Goal: Task Accomplishment & Management: Manage account settings

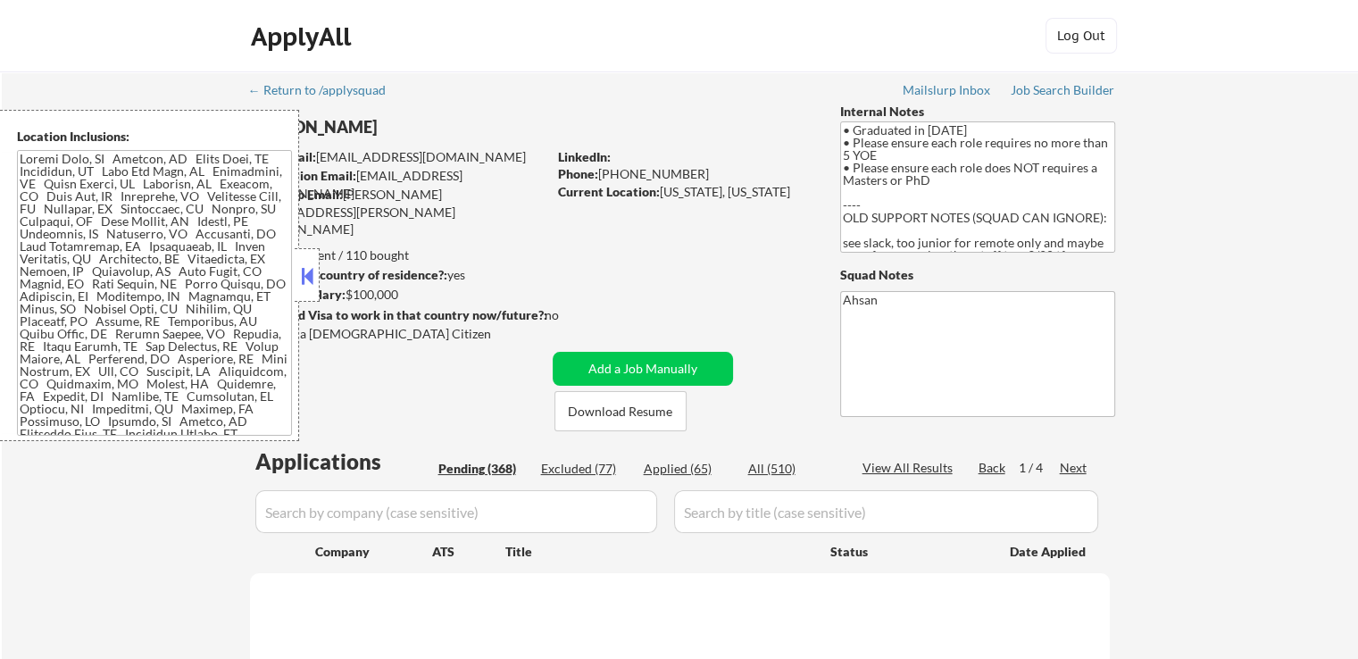
click at [314, 284] on button at bounding box center [307, 275] width 20 height 27
select select ""pending""
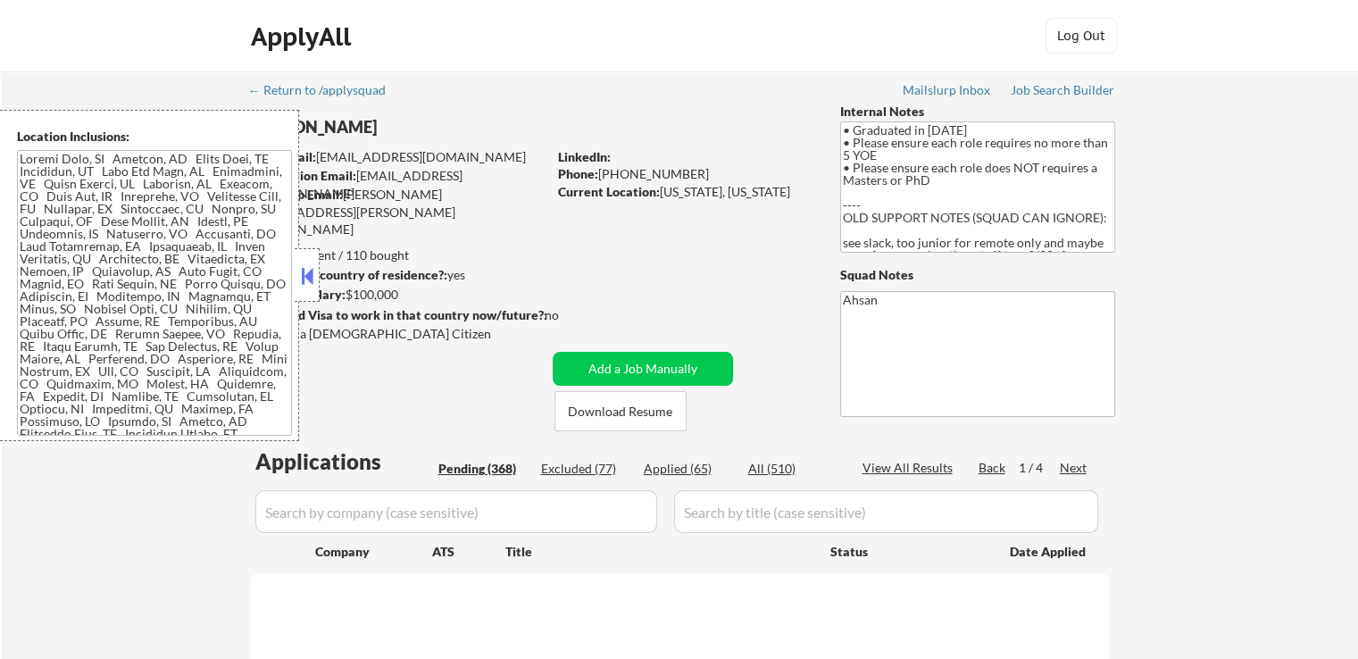
select select ""pending""
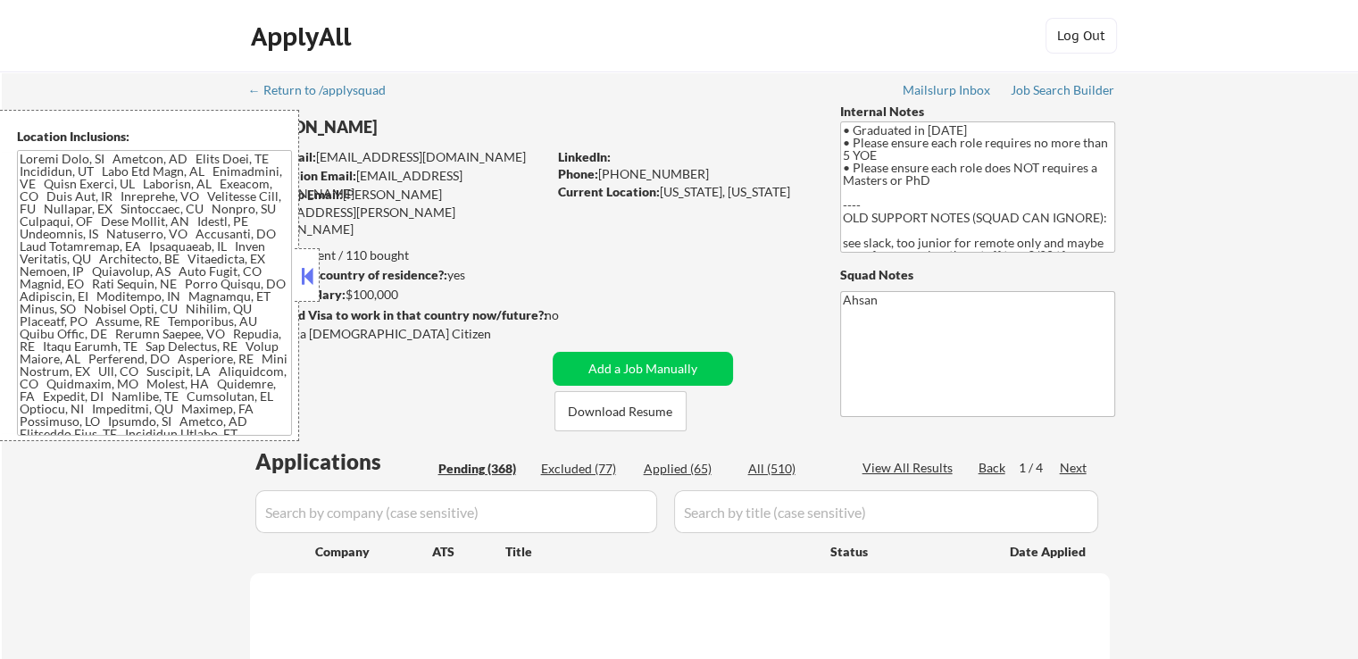
select select ""pending""
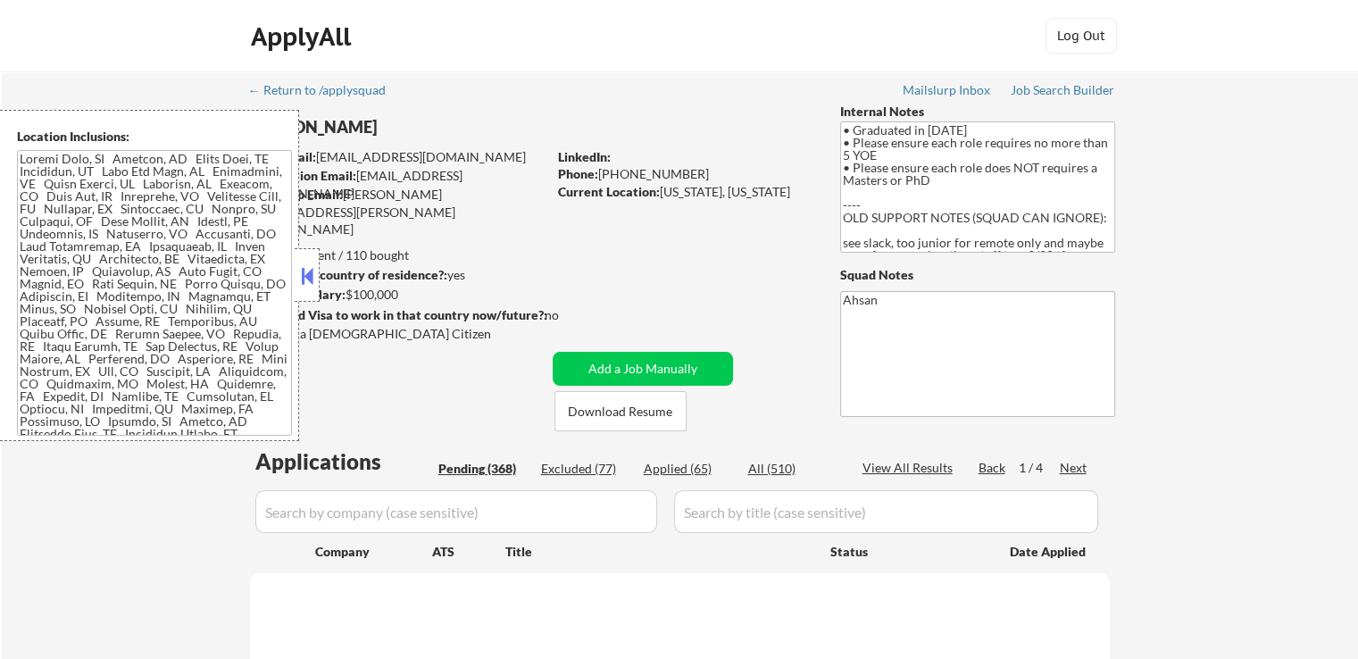
select select ""pending""
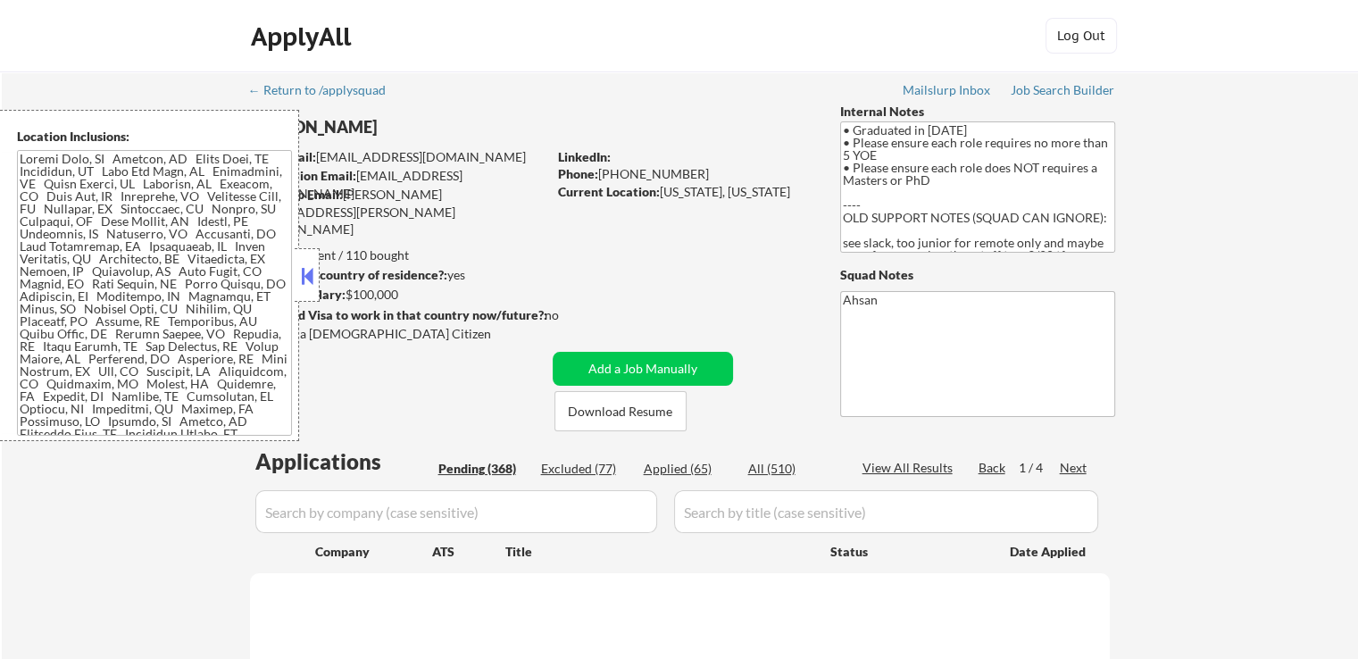
select select ""pending""
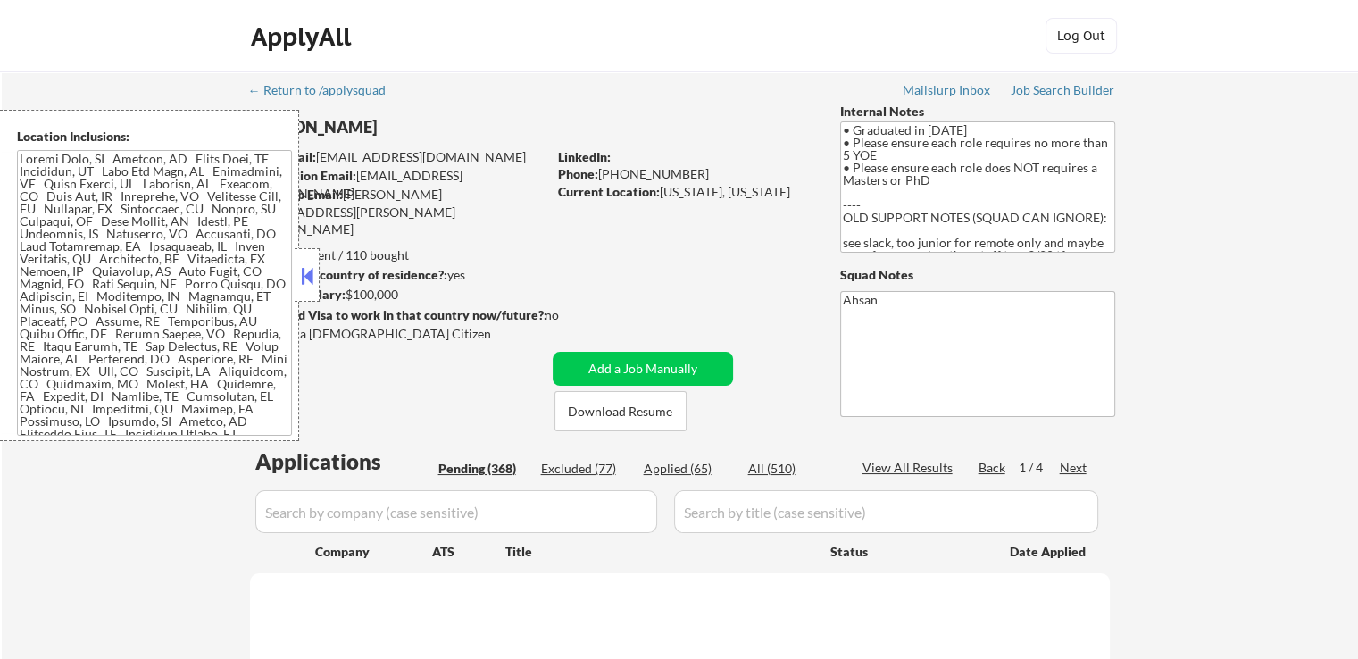
select select ""pending""
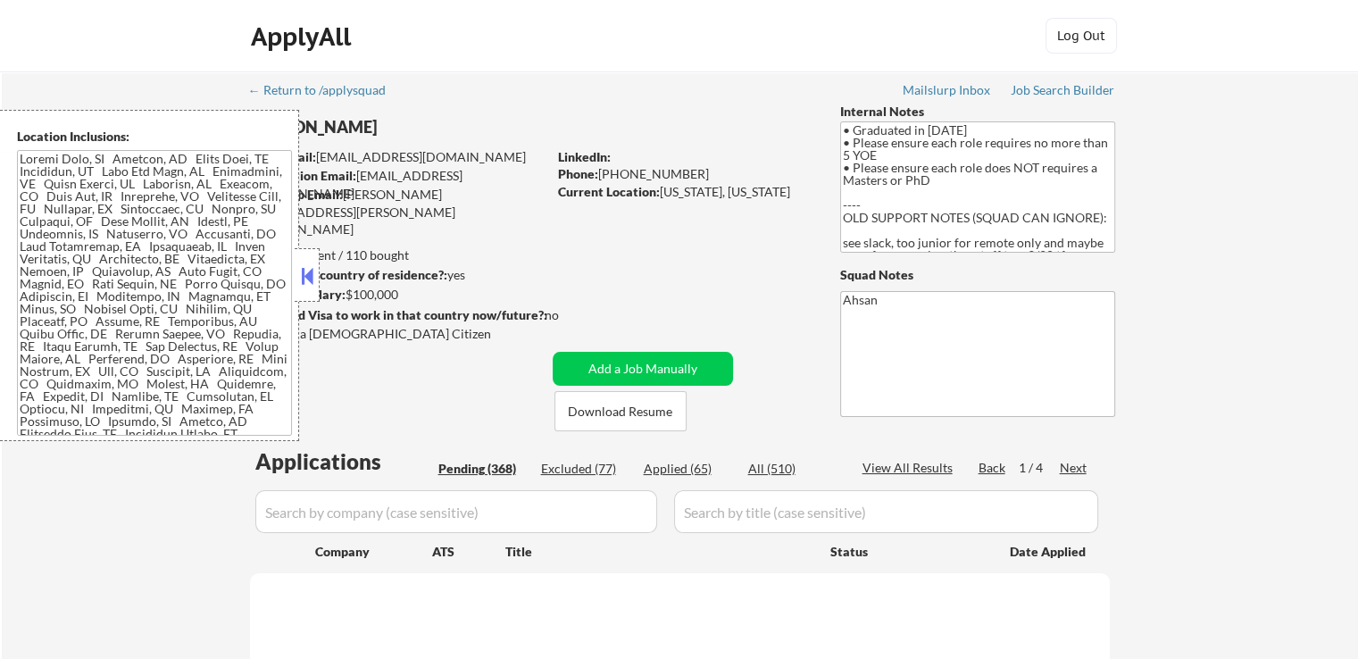
select select ""pending""
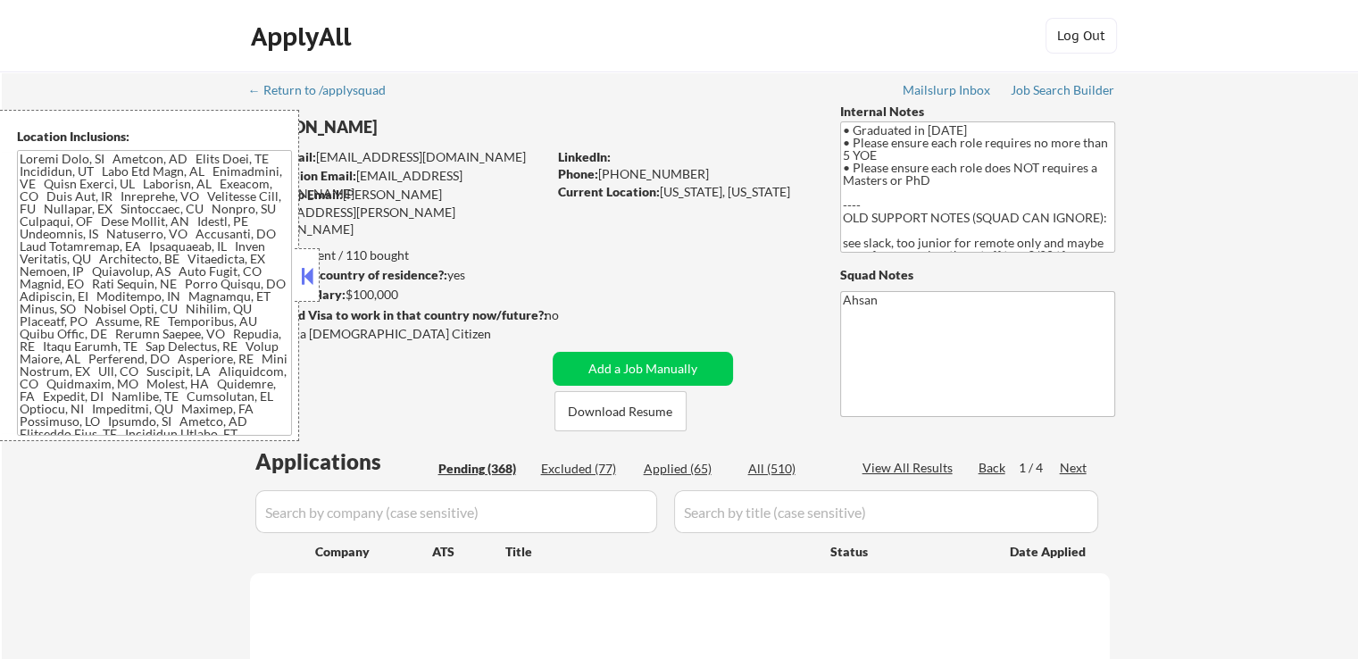
select select ""pending""
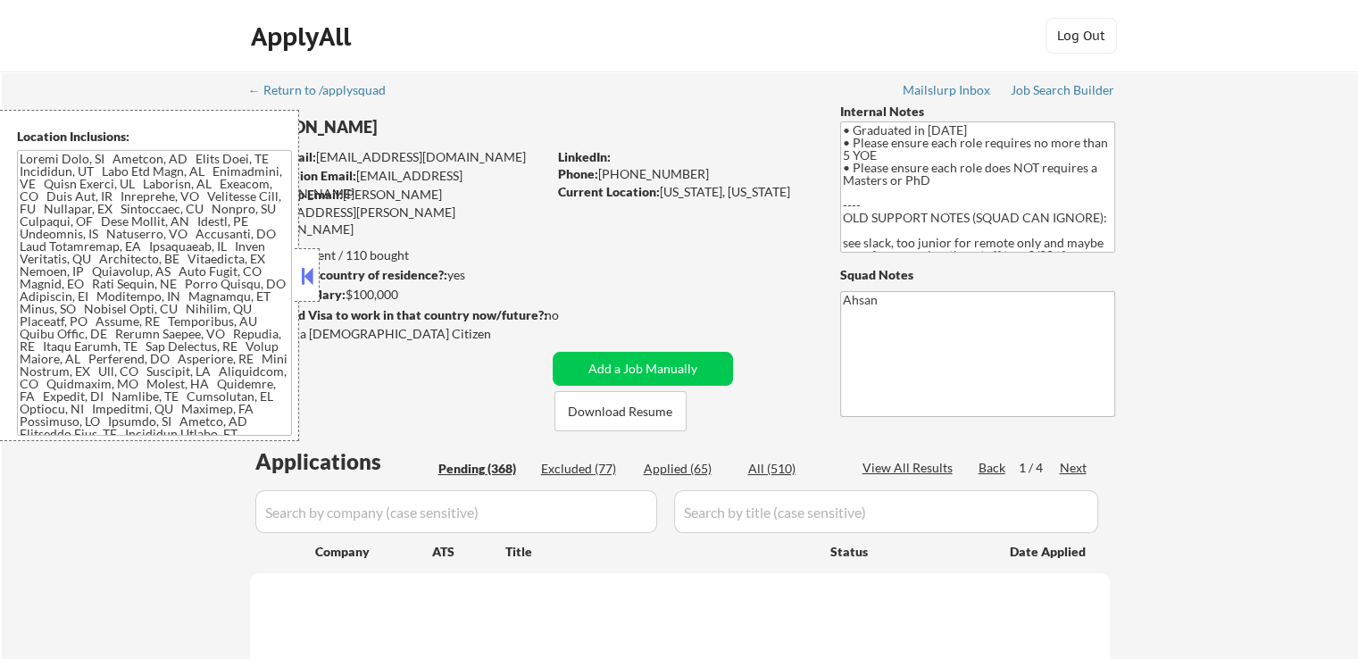
select select ""pending""
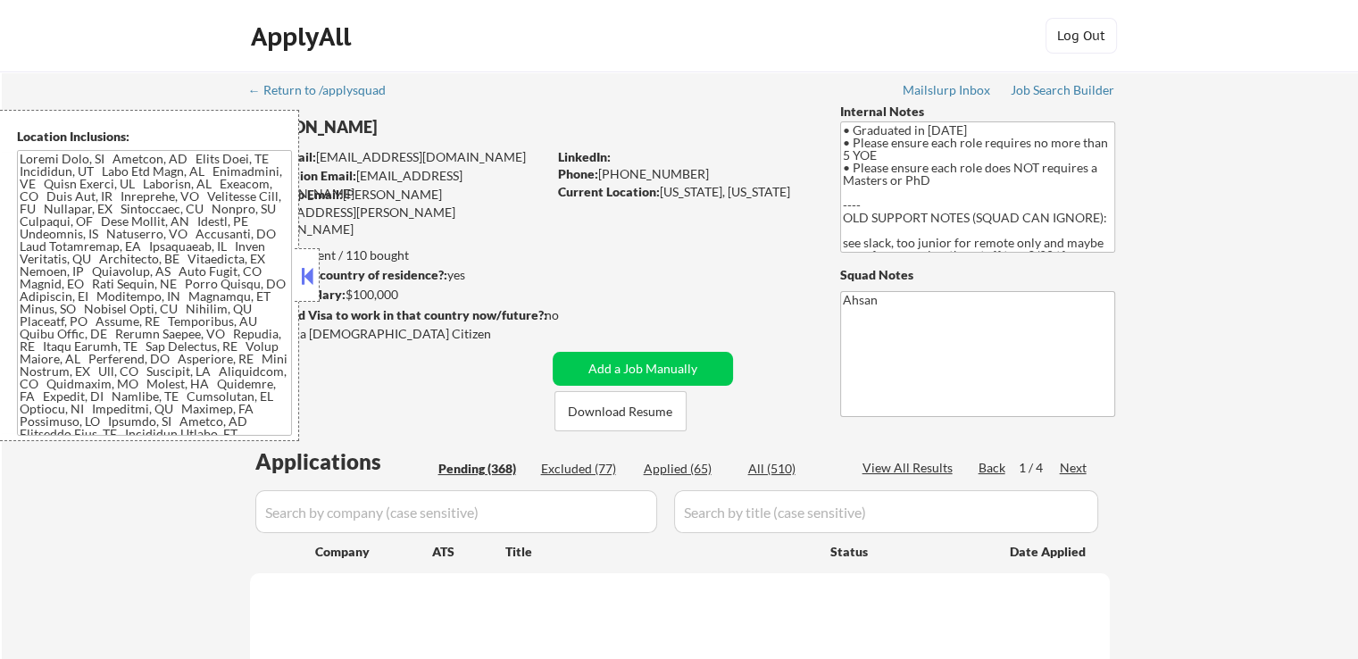
select select ""pending""
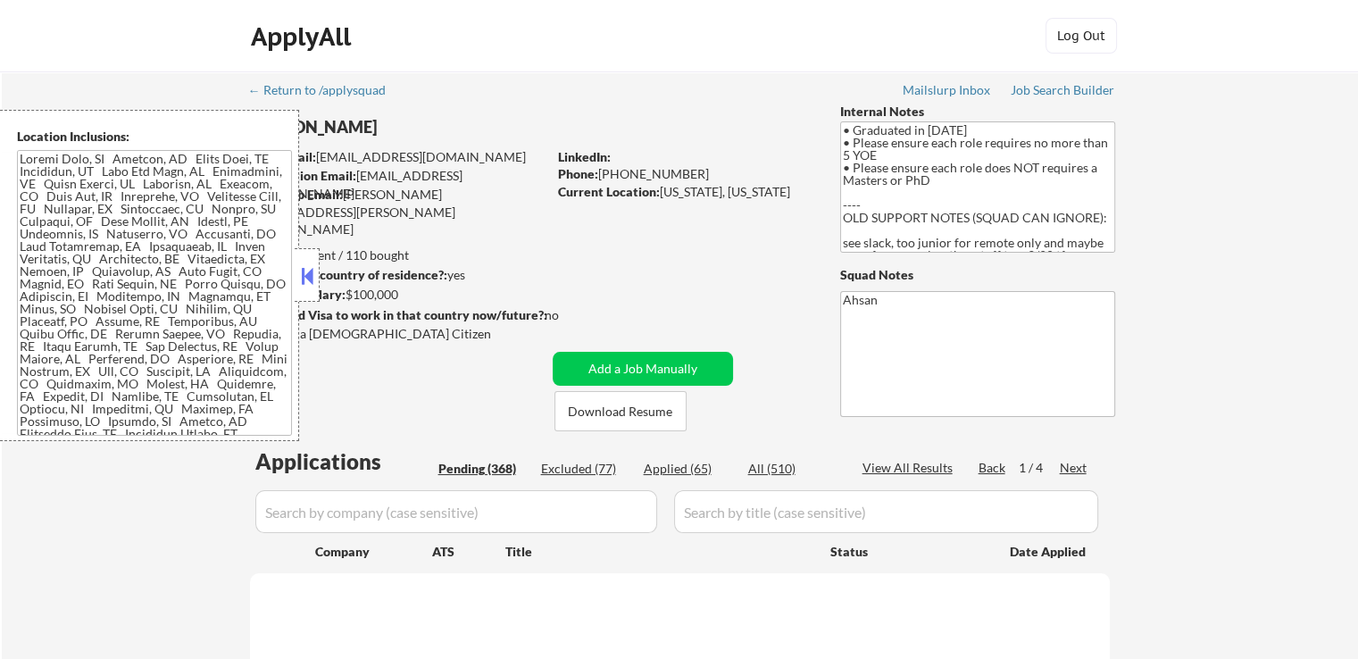
select select ""pending""
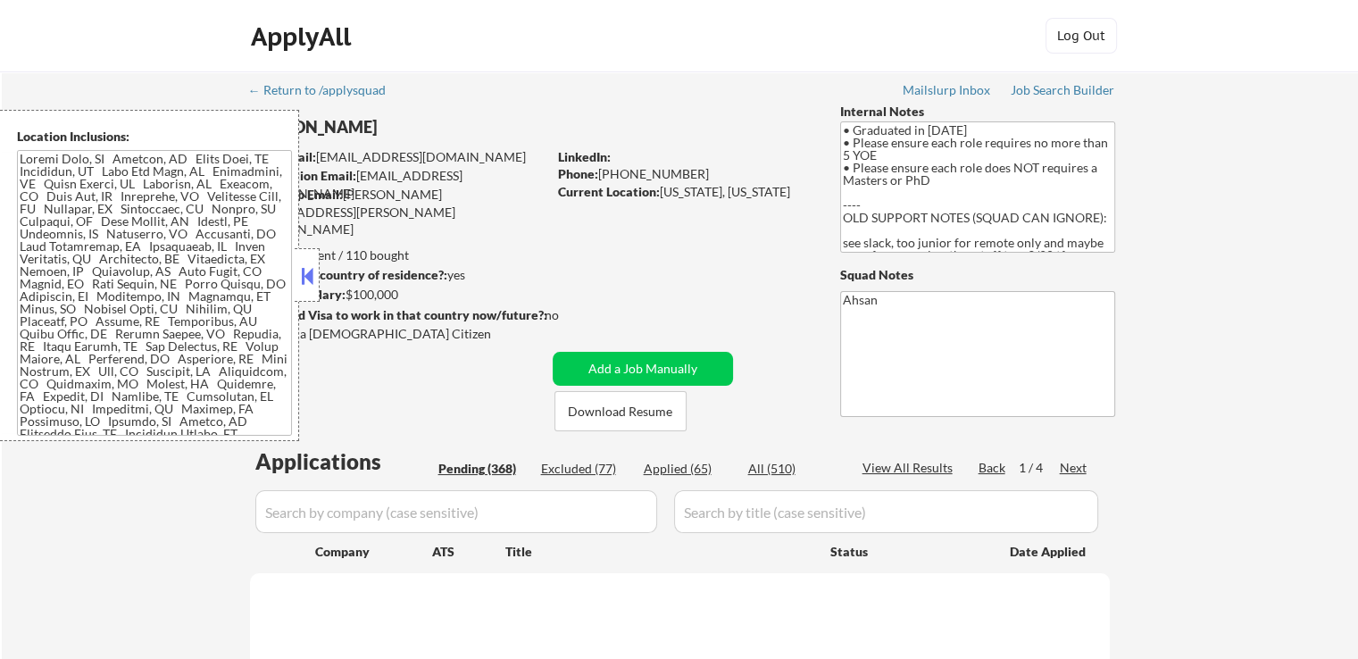
select select ""pending""
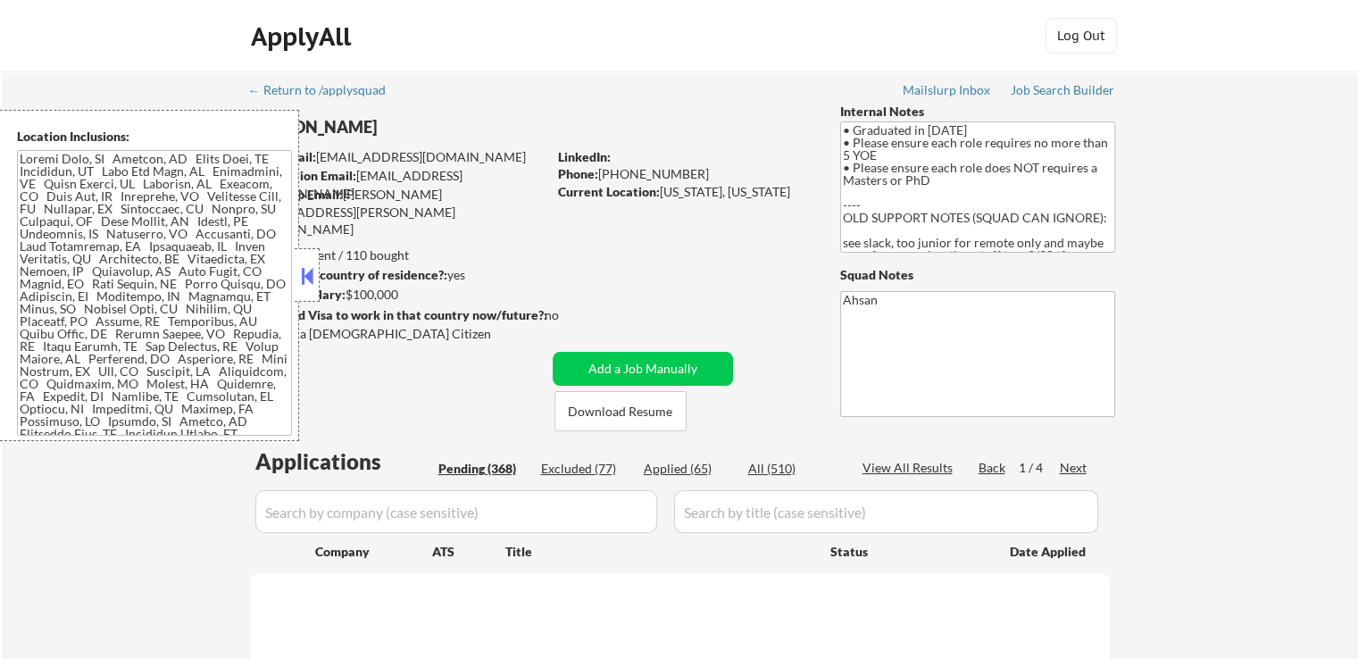
select select ""pending""
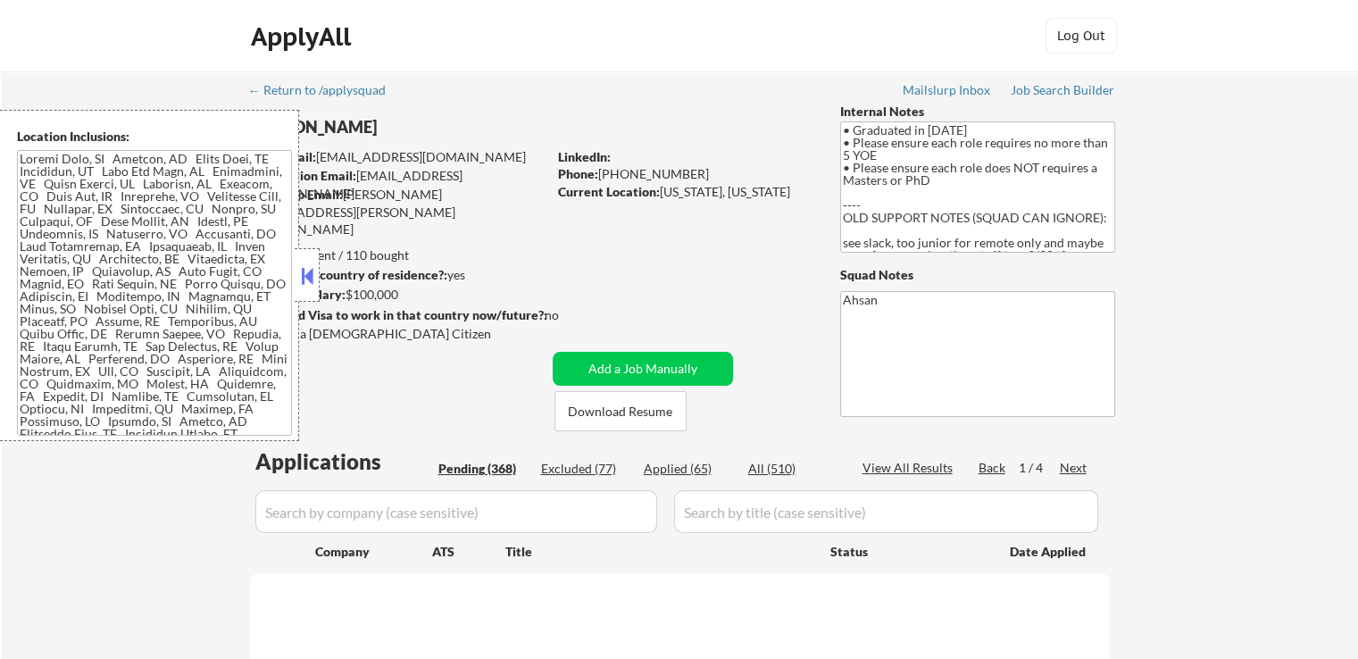
select select ""pending""
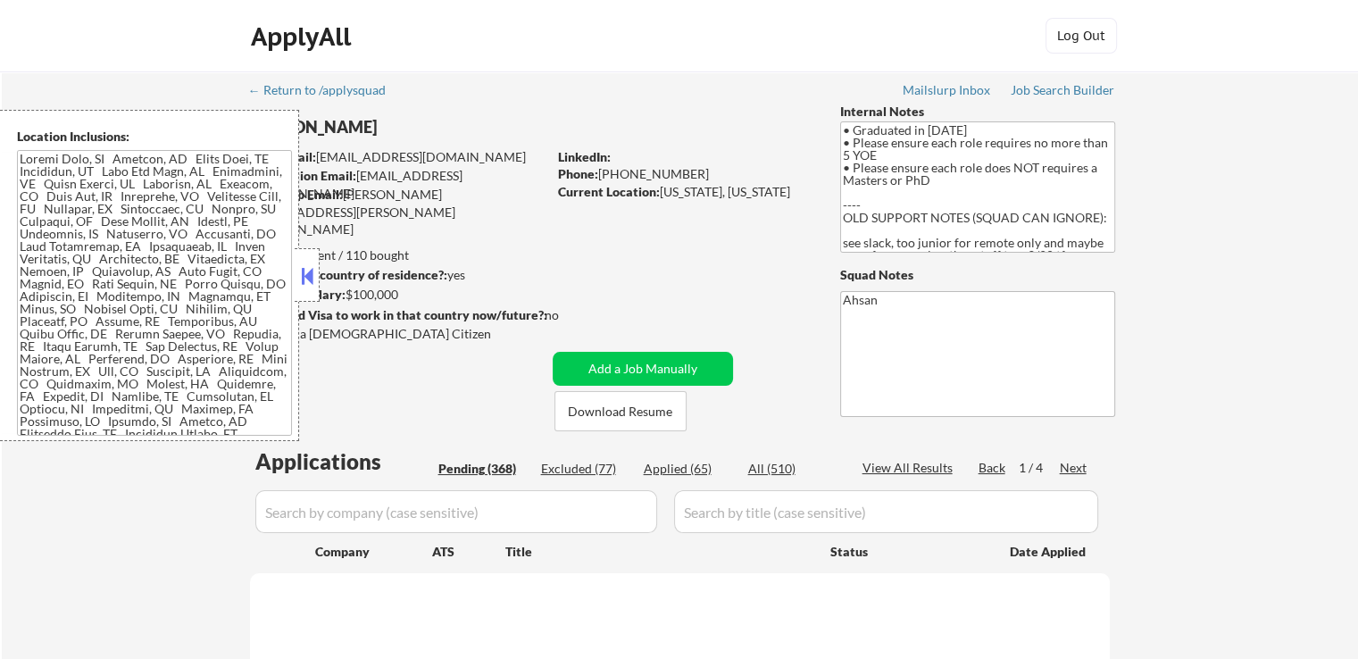
select select ""pending""
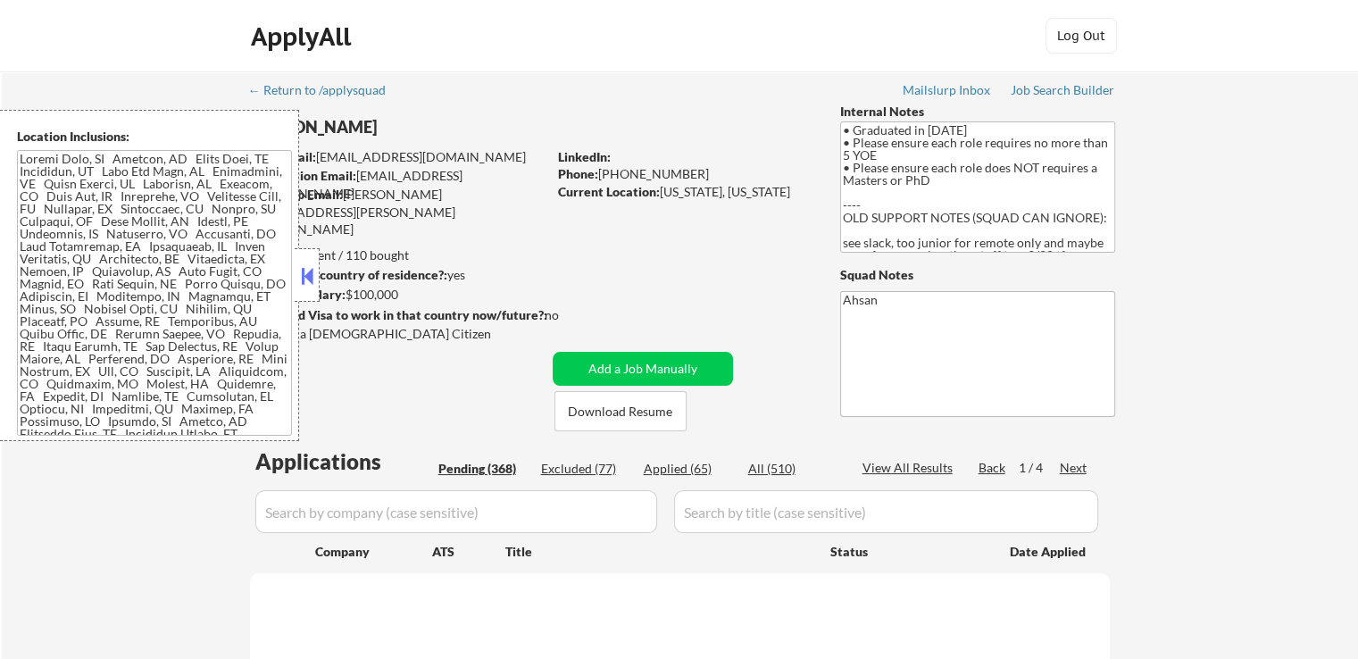
select select ""pending""
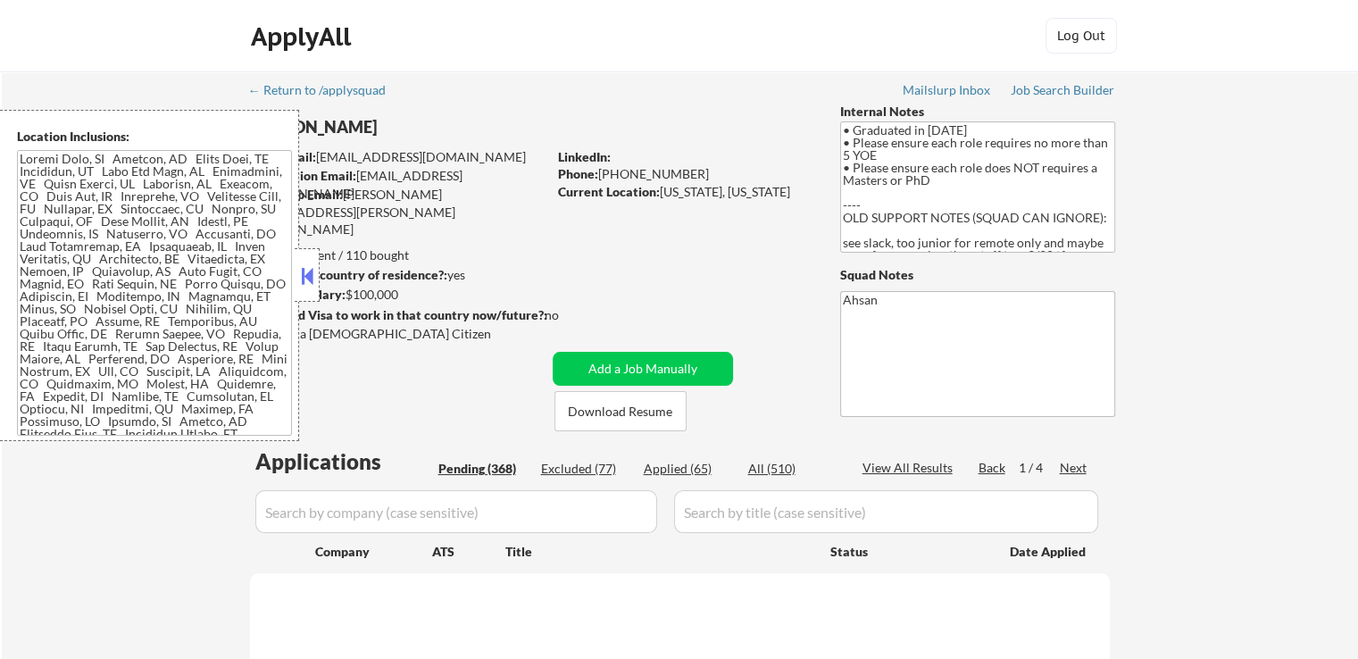
select select ""pending""
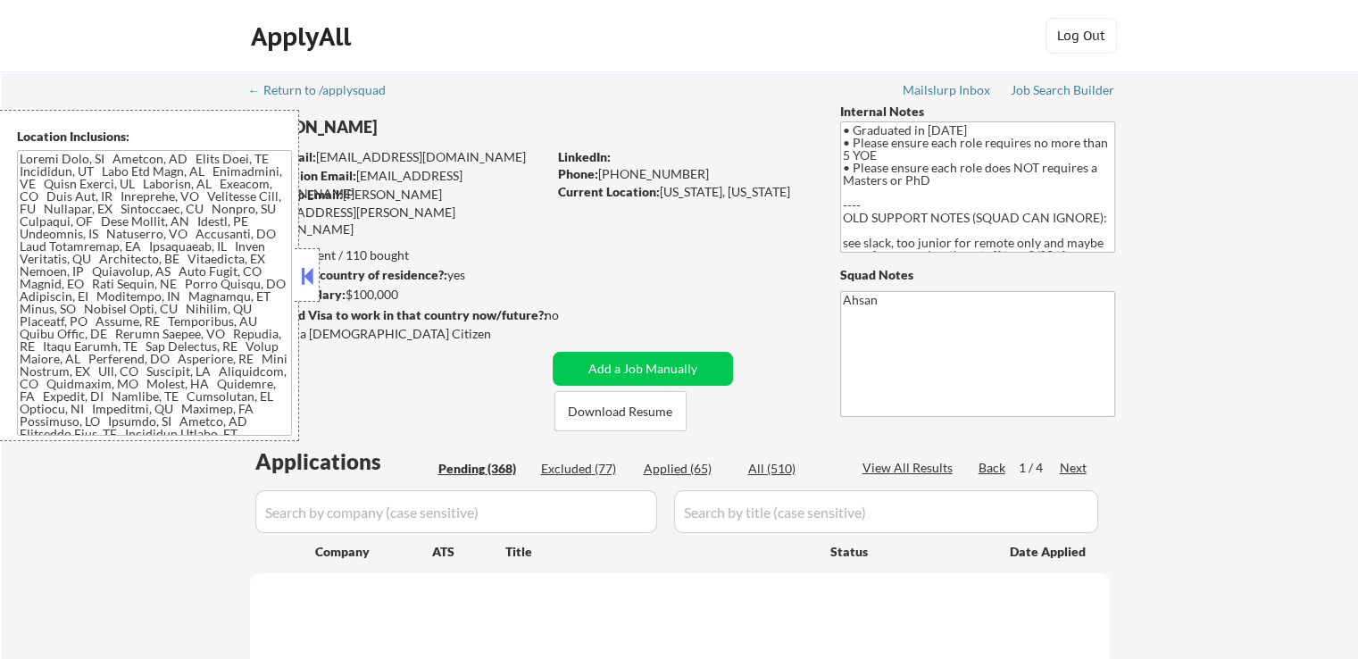
select select ""pending""
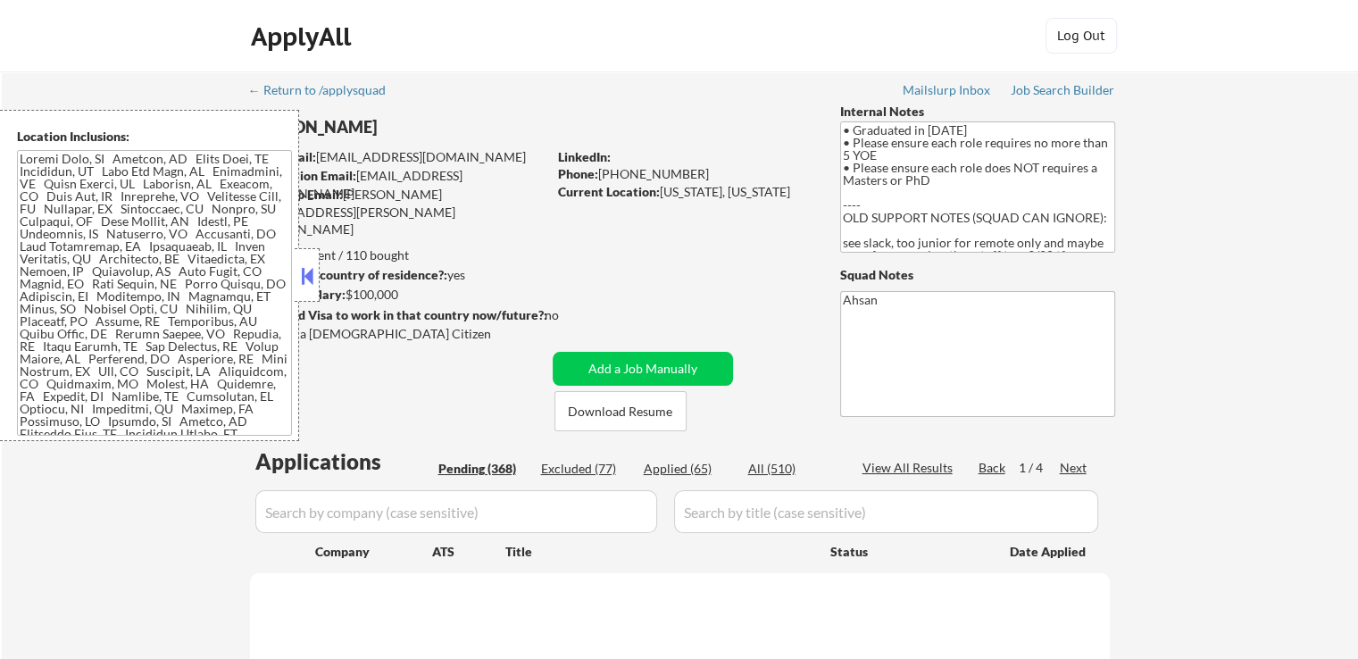
select select ""pending""
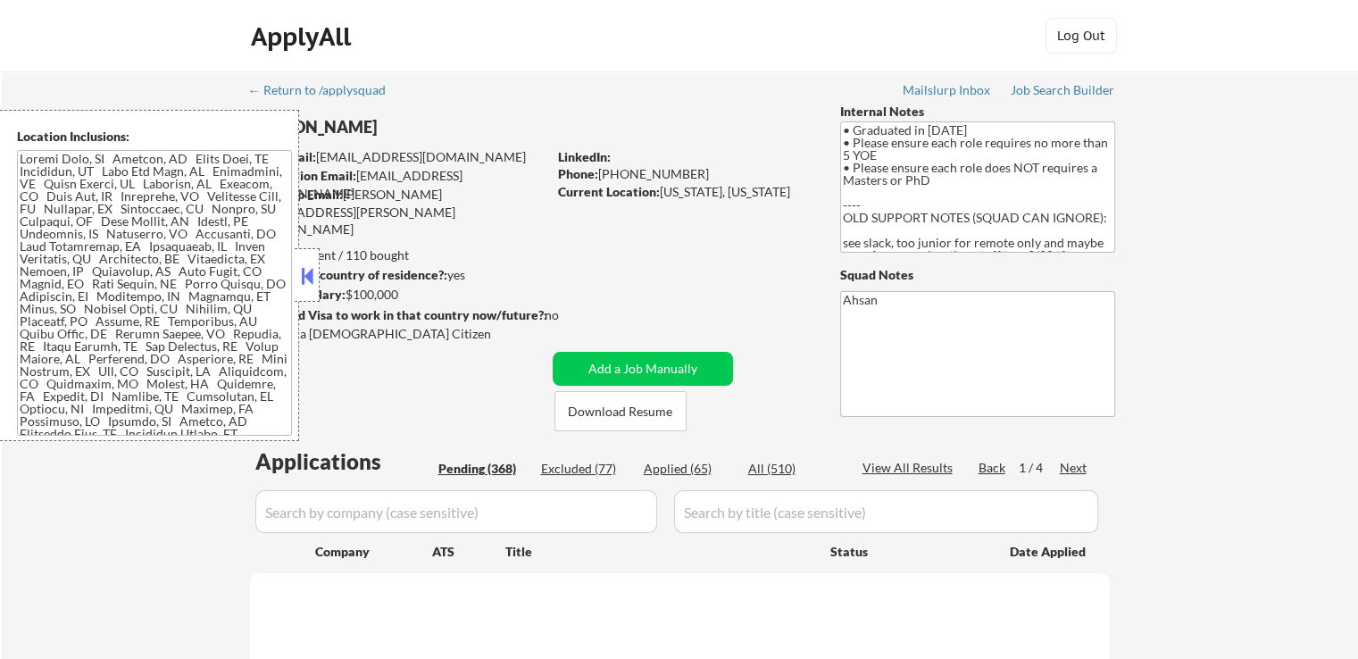
select select ""pending""
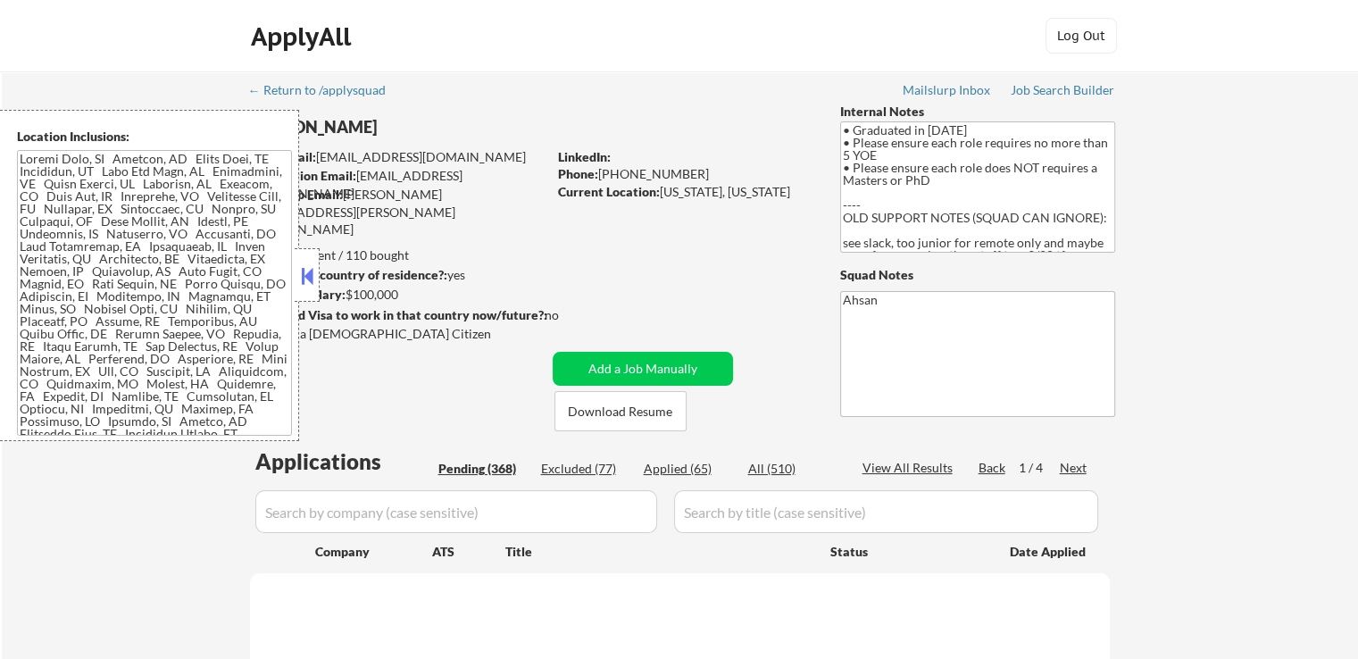
select select ""pending""
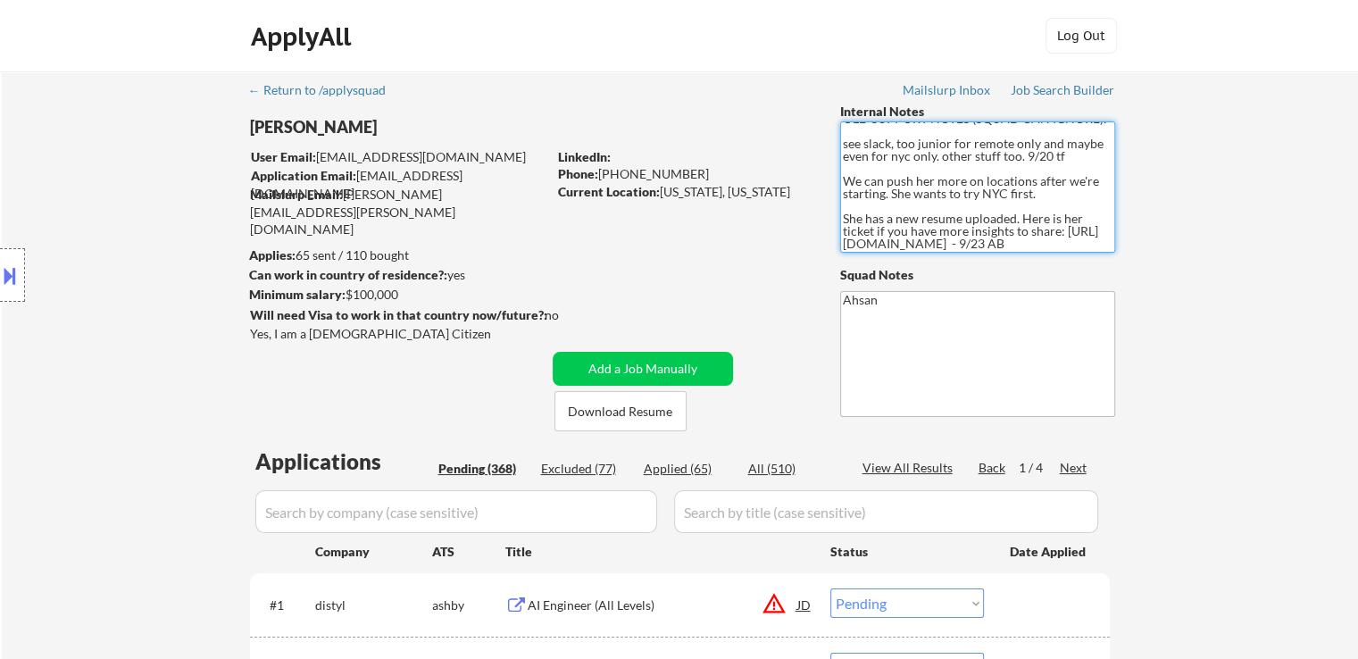
click at [1027, 195] on textarea "• Graduated in [DATE] • Please ensure each role requires no more than 5 YOE • P…" at bounding box center [977, 186] width 275 height 131
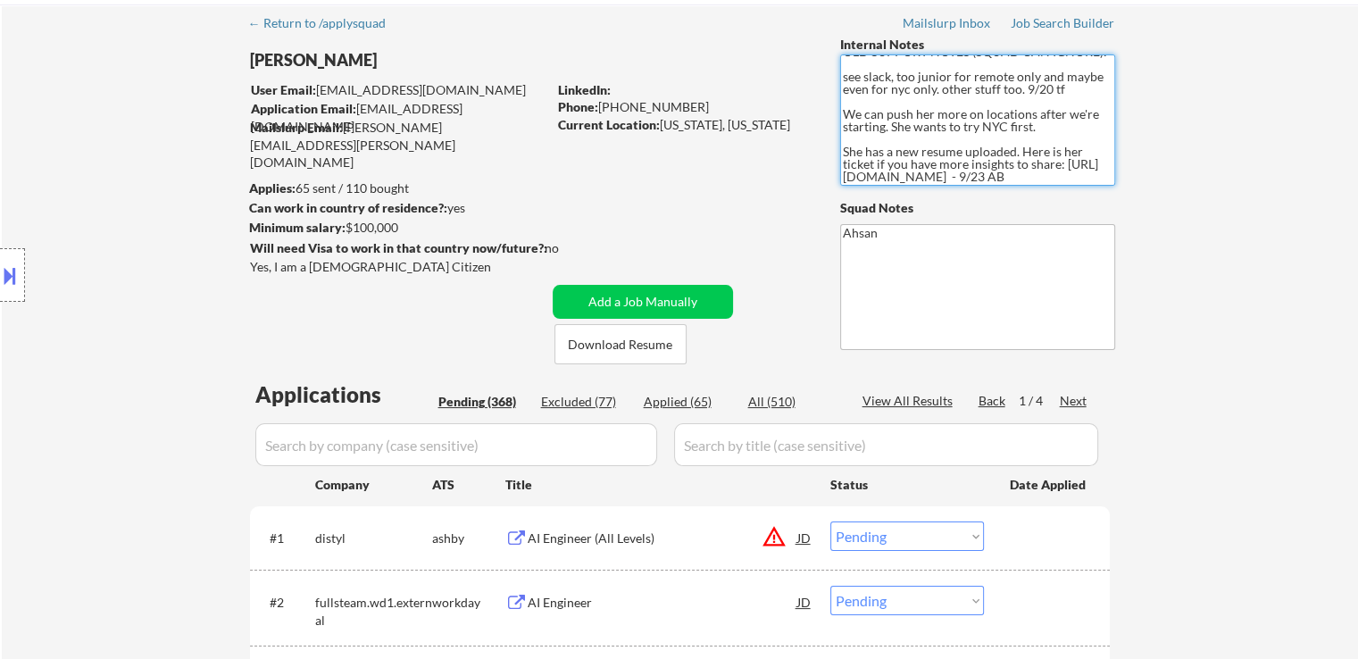
scroll to position [0, 0]
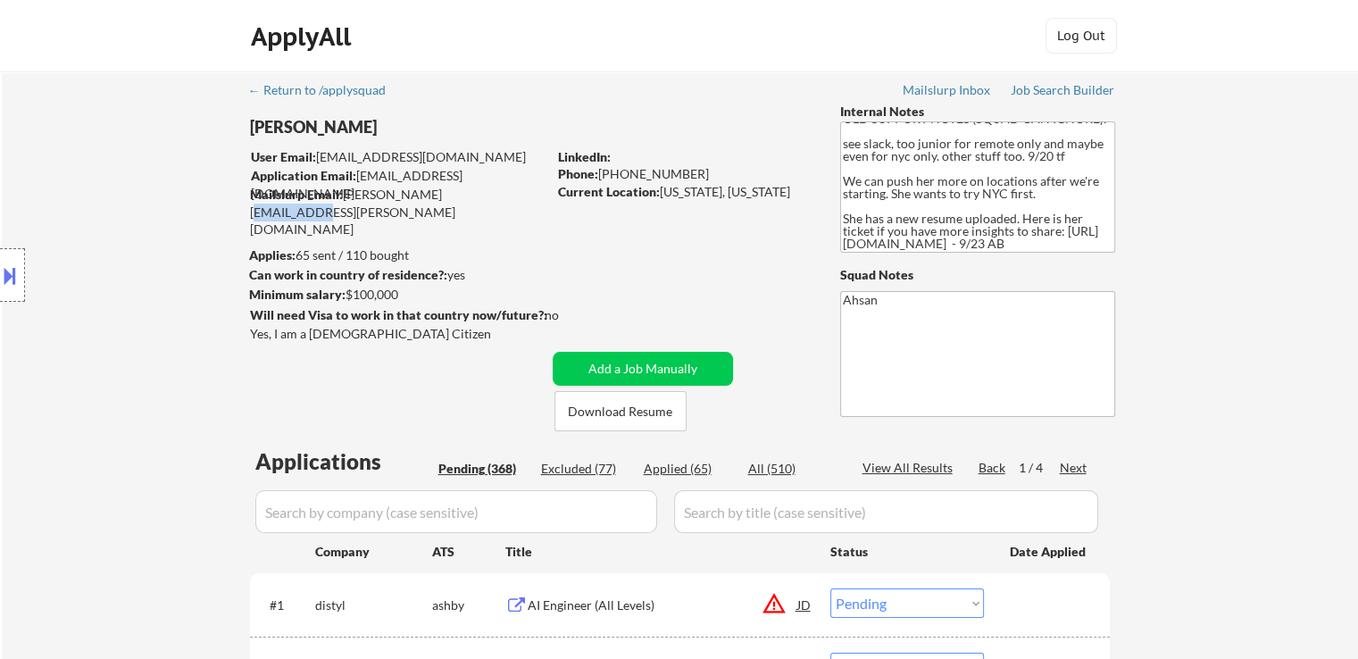
drag, startPoint x: 475, startPoint y: 187, endPoint x: 419, endPoint y: 194, distance: 56.7
click at [421, 190] on div "Mailslurp Email: [PERSON_NAME][EMAIL_ADDRESS][PERSON_NAME][DOMAIN_NAME]" at bounding box center [398, 212] width 296 height 53
click at [503, 254] on div "Applies: 65 sent / 110 bought" at bounding box center [397, 255] width 297 height 18
drag, startPoint x: 495, startPoint y: 128, endPoint x: 412, endPoint y: 154, distance: 87.2
click at [421, 135] on div "[PERSON_NAME]" at bounding box center [433, 127] width 367 height 22
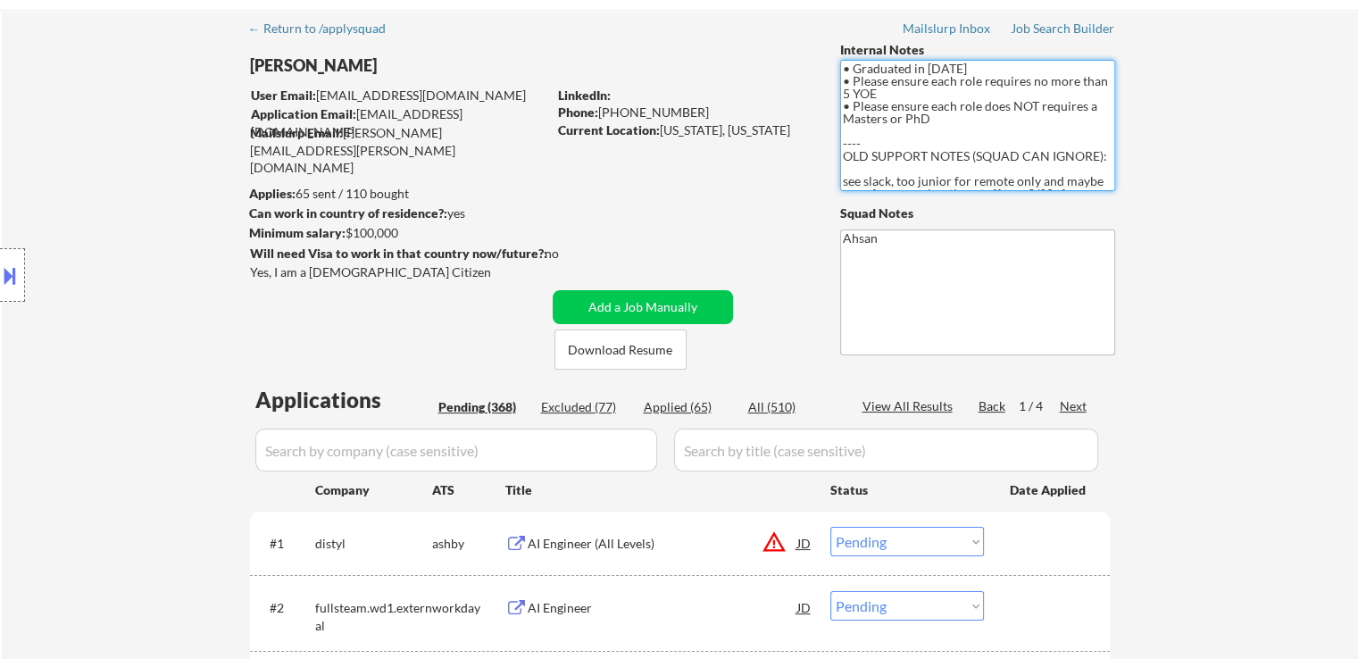
scroll to position [89, 0]
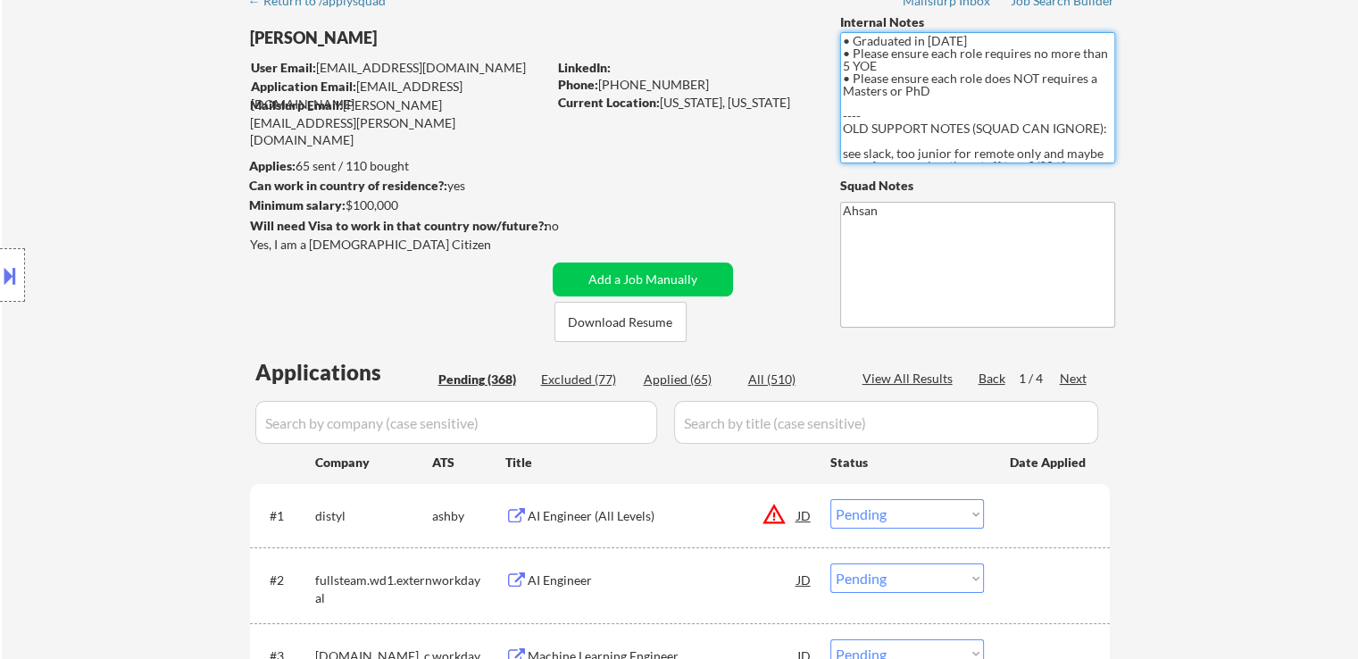
drag, startPoint x: 696, startPoint y: 176, endPoint x: 703, endPoint y: 165, distance: 12.4
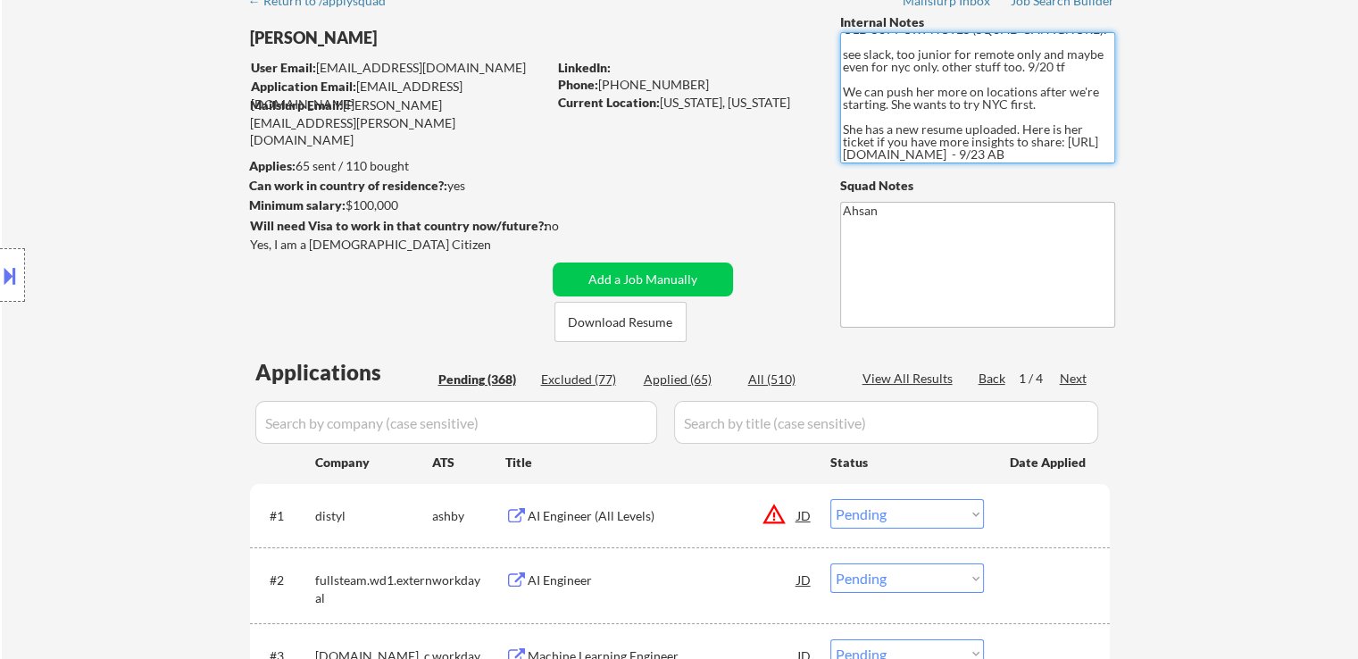
scroll to position [0, 0]
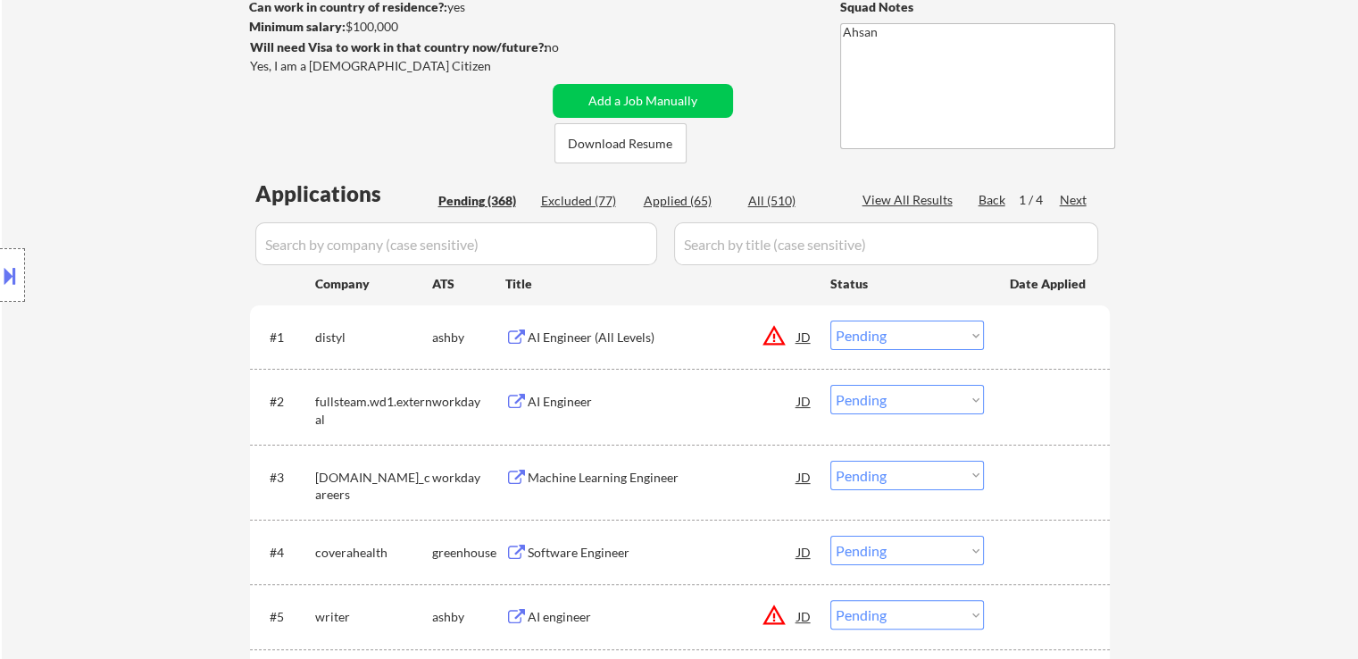
drag, startPoint x: 89, startPoint y: 268, endPoint x: 757, endPoint y: 270, distance: 667.7
click at [89, 265] on div "Location Inclusions:" at bounding box center [160, 275] width 320 height 331
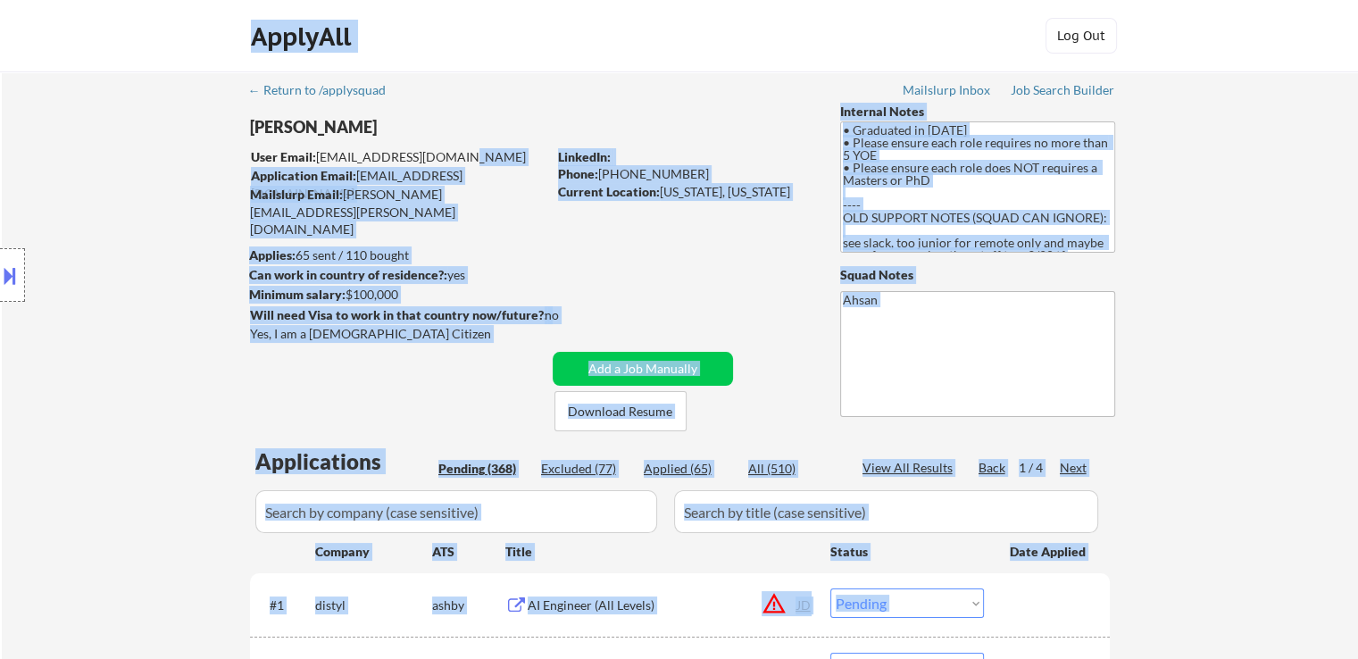
drag, startPoint x: 384, startPoint y: 148, endPoint x: 319, endPoint y: 149, distance: 65.2
click at [319, 149] on body "← Return to /applysquad Mailslurp Inbox Job Search Builder [PERSON_NAME] User E…" at bounding box center [679, 329] width 1358 height 659
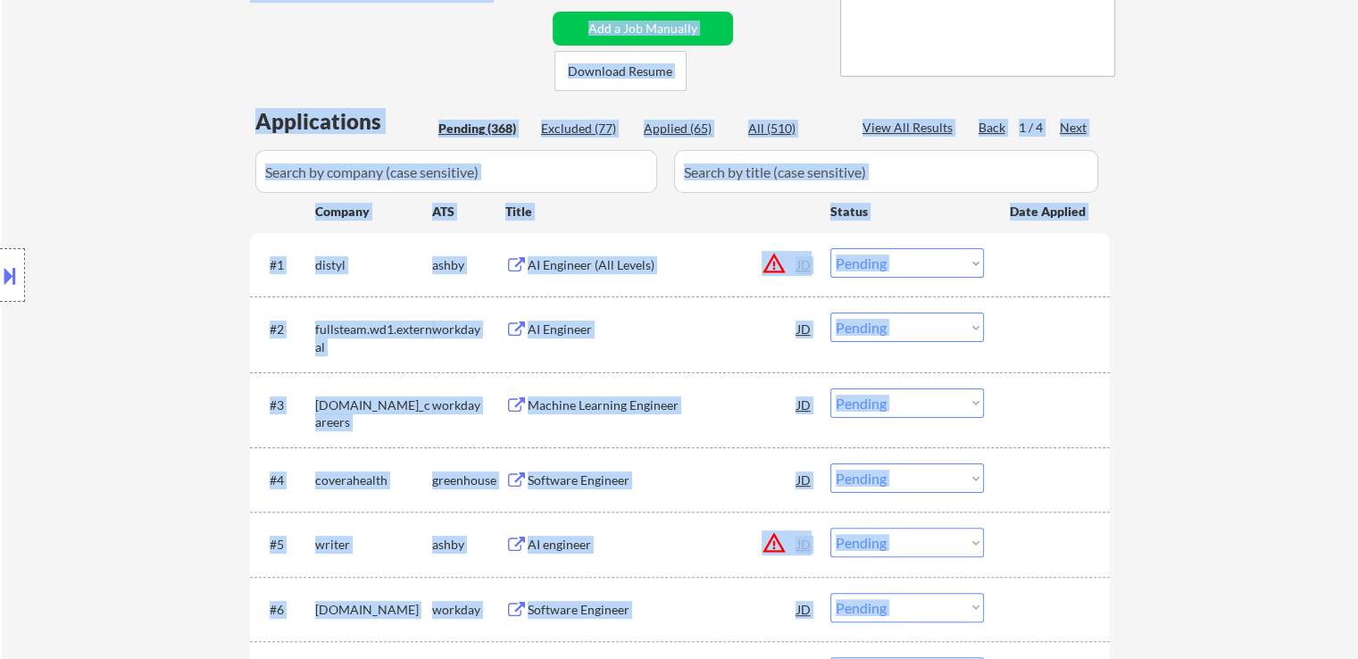
scroll to position [357, 0]
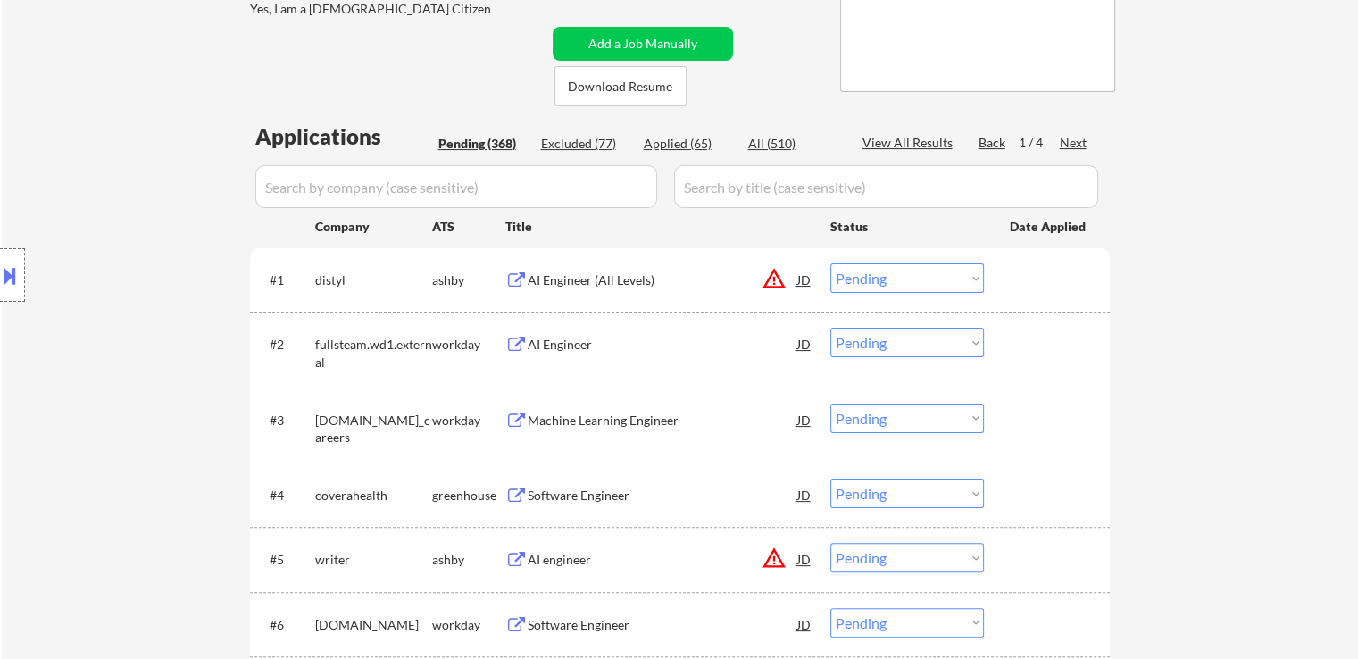
scroll to position [0, 0]
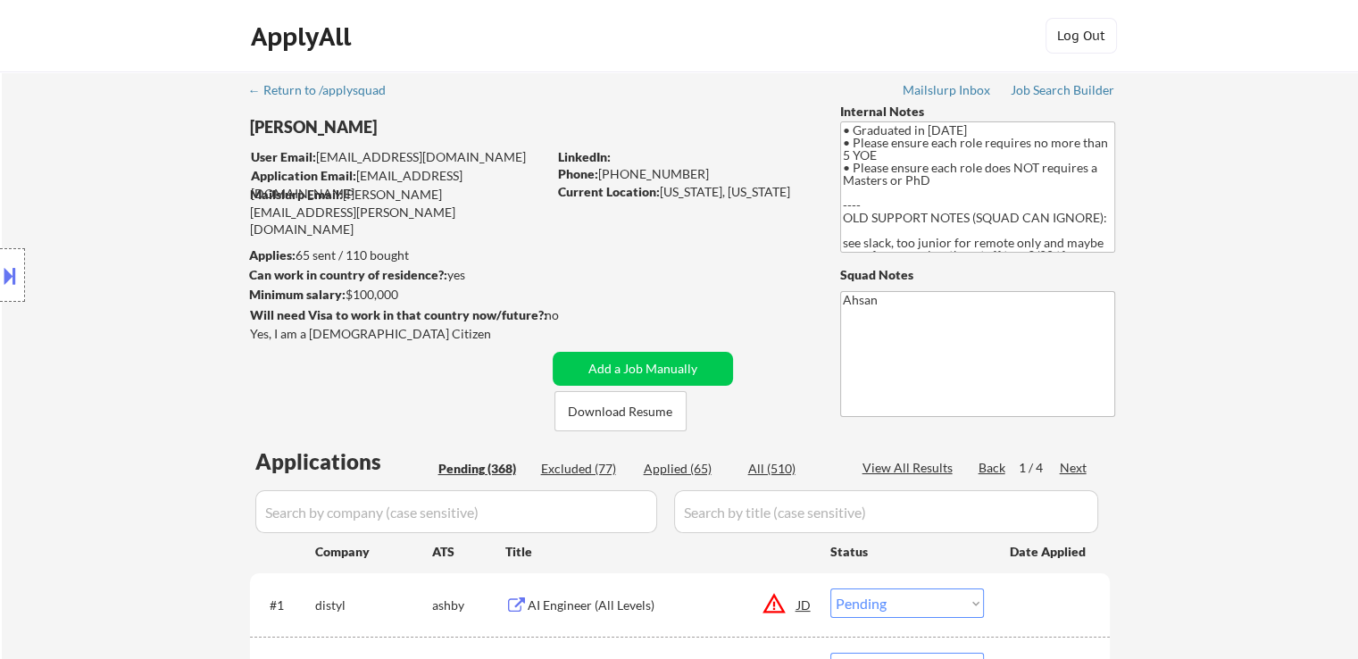
drag, startPoint x: 424, startPoint y: 363, endPoint x: 540, endPoint y: 290, distance: 137.2
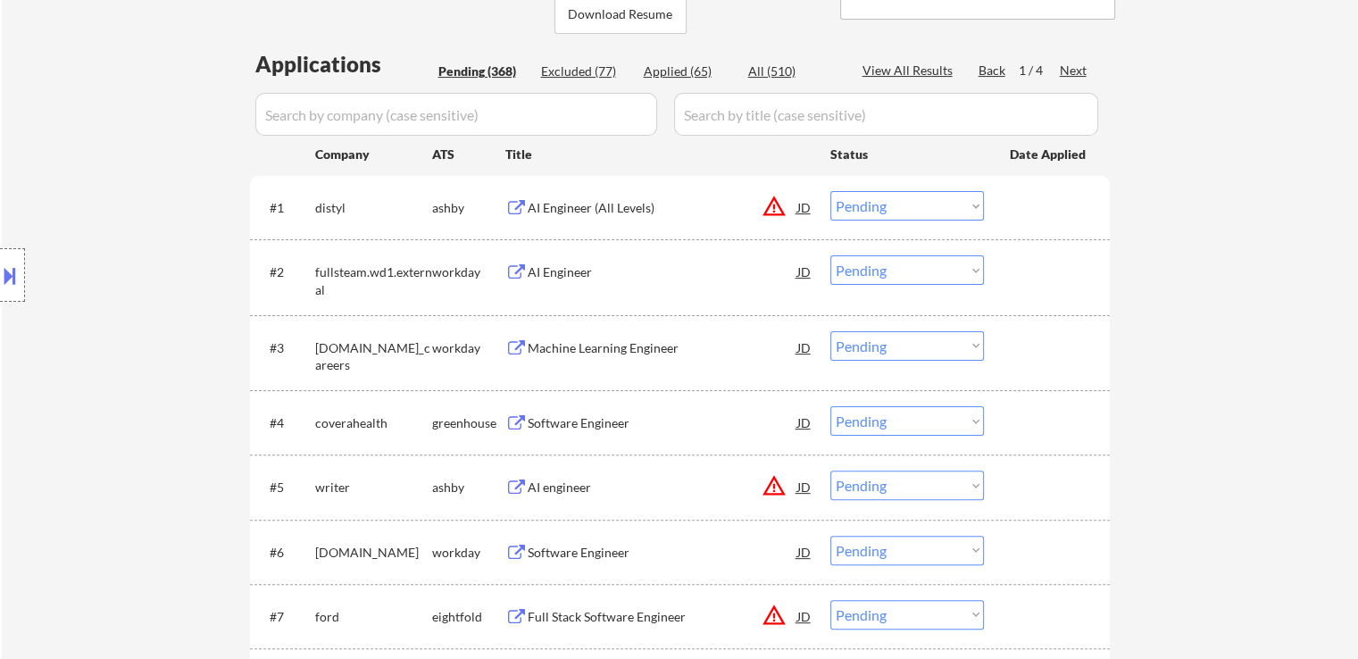
scroll to position [446, 0]
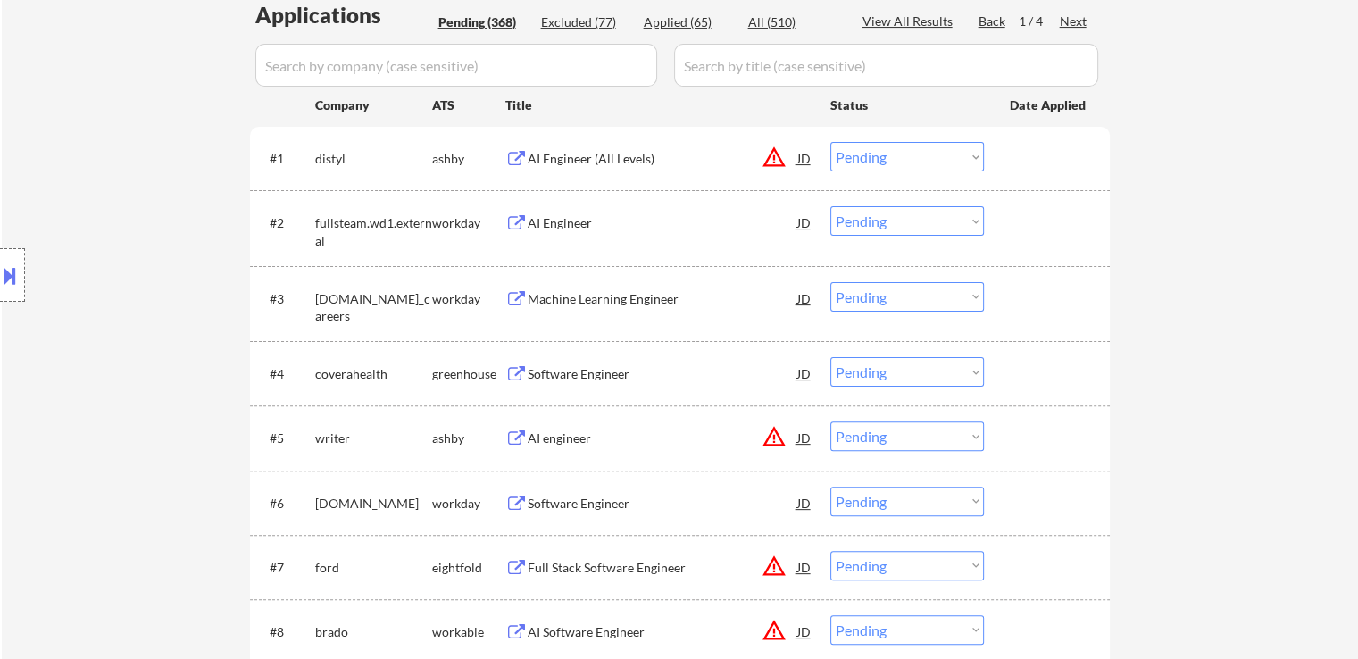
click at [558, 375] on div "Software Engineer" at bounding box center [663, 374] width 270 height 18
